Goal: Task Accomplishment & Management: Use online tool/utility

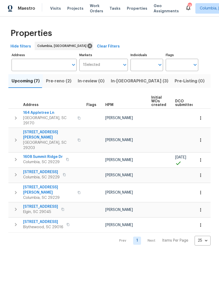
click at [59, 82] on span "Pre-reno (2)" at bounding box center [58, 80] width 25 height 7
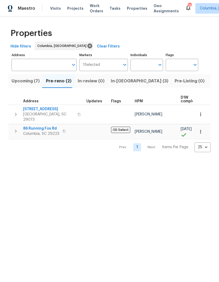
click at [45, 108] on span "[STREET_ADDRESS]" at bounding box center [48, 109] width 51 height 5
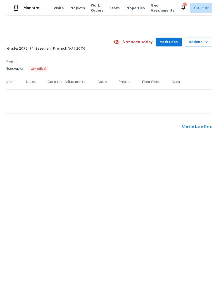
scroll to position [0, 78]
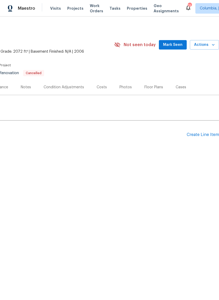
click at [206, 135] on div "Create Line Item" at bounding box center [203, 134] width 32 height 5
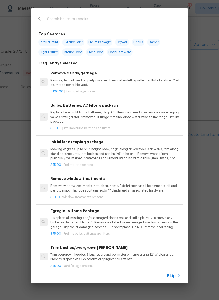
click at [75, 18] on input "text" at bounding box center [102, 20] width 111 height 8
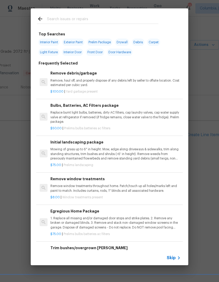
click at [50, 41] on span "Interior Paint" at bounding box center [48, 42] width 21 height 7
type input "Interior Paint"
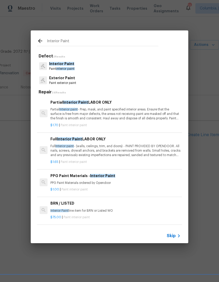
click at [127, 152] on p "Full Interior paint - (walls, ceilings, trim, and doors) - PAINT PROVIDED BY OP…" at bounding box center [115, 150] width 130 height 13
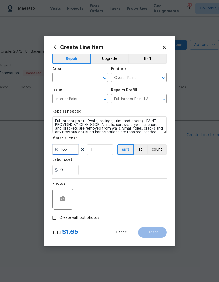
click at [76, 147] on input "1.65" at bounding box center [65, 149] width 26 height 10
click at [74, 149] on input "1.65" at bounding box center [65, 149] width 26 height 10
click at [101, 146] on input "1" at bounding box center [100, 149] width 26 height 10
type input "1.9"
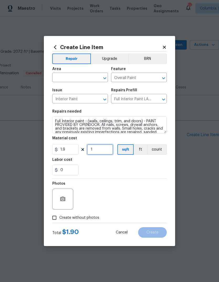
click at [103, 147] on input "1" at bounding box center [100, 149] width 26 height 10
click at [108, 150] on input "20721" at bounding box center [100, 149] width 26 height 10
type input "2072"
click at [89, 78] on input "text" at bounding box center [72, 78] width 41 height 8
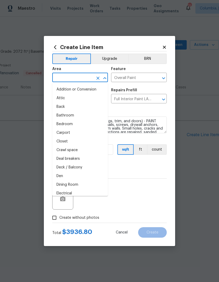
click at [66, 77] on input "text" at bounding box center [72, 78] width 41 height 8
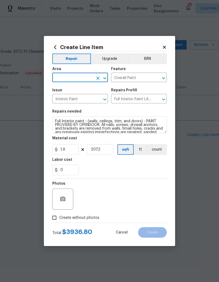
click at [75, 78] on input "text" at bounding box center [72, 78] width 41 height 8
click at [82, 101] on li "Interior Overall" at bounding box center [80, 98] width 56 height 9
type input "Interior Overall"
click at [58, 217] on input "Create without photos" at bounding box center [54, 218] width 10 height 10
checkbox input "true"
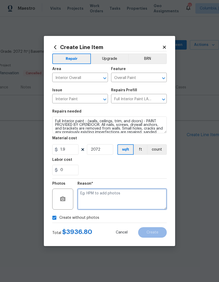
click at [115, 198] on textarea at bounding box center [121, 199] width 89 height 21
click at [121, 197] on textarea at bounding box center [121, 199] width 89 height 21
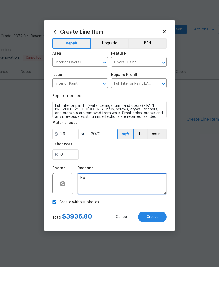
type textarea "Np"
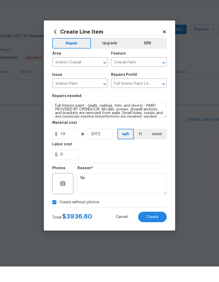
click at [134, 165] on div "0" at bounding box center [109, 170] width 114 height 10
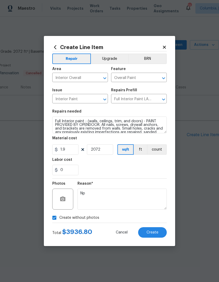
click at [151, 235] on span "Create" at bounding box center [152, 233] width 12 height 4
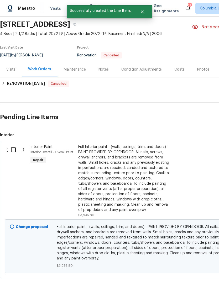
scroll to position [18, 0]
click at [14, 148] on input "checkbox" at bounding box center [15, 149] width 15 height 11
checkbox input "true"
